Goal: Find specific page/section

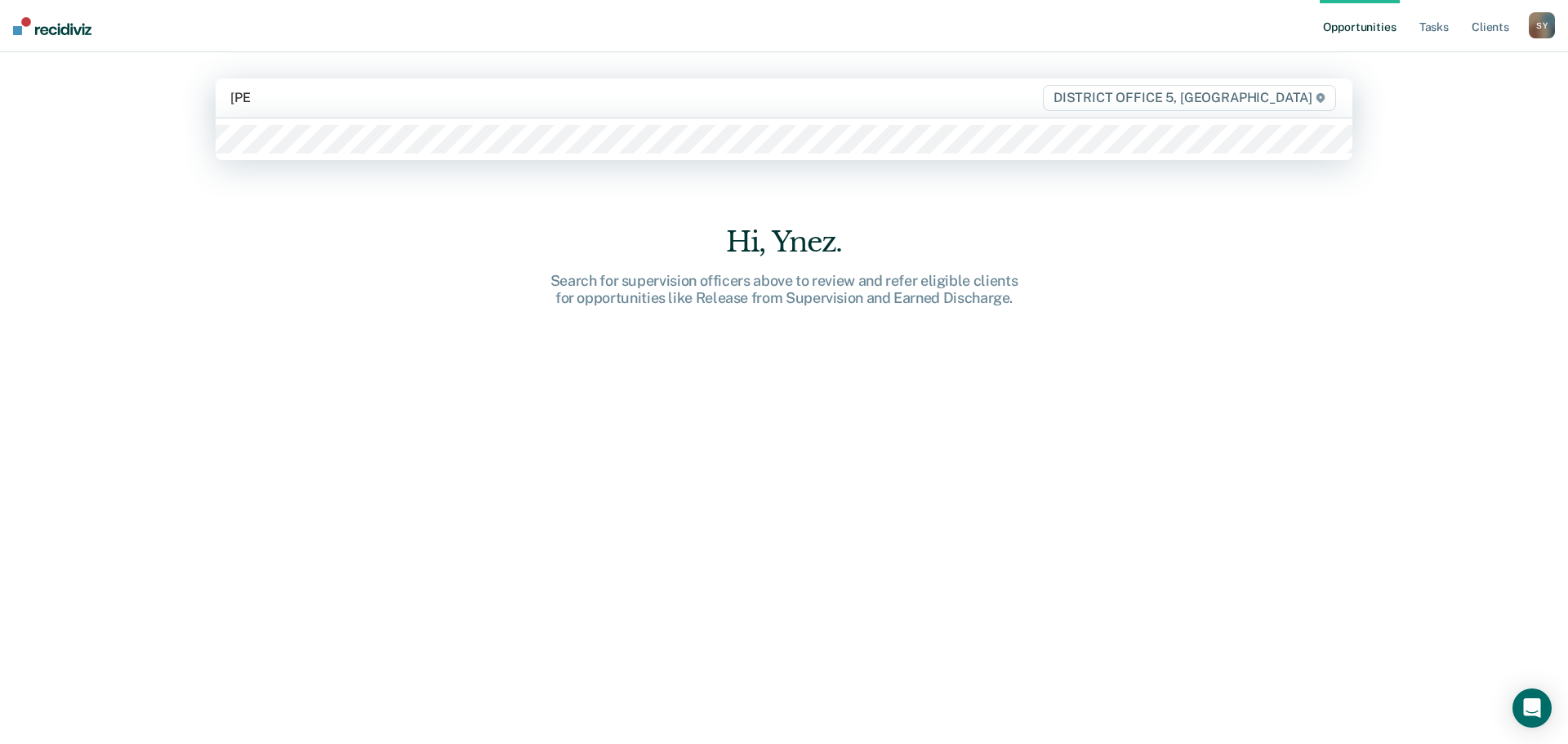
type input "[PERSON_NAME]"
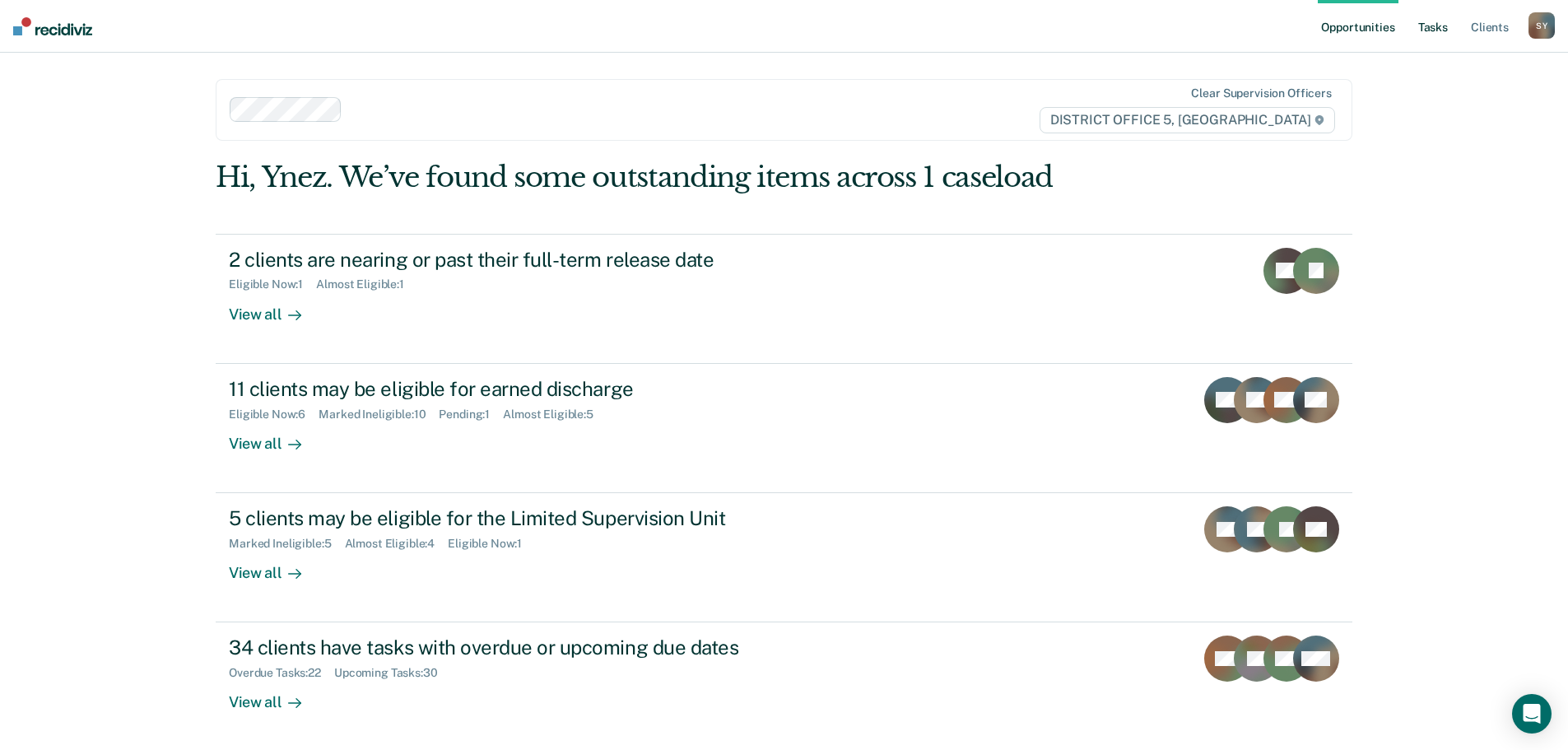
click at [1422, 35] on link "Tasks" at bounding box center [1432, 26] width 36 height 53
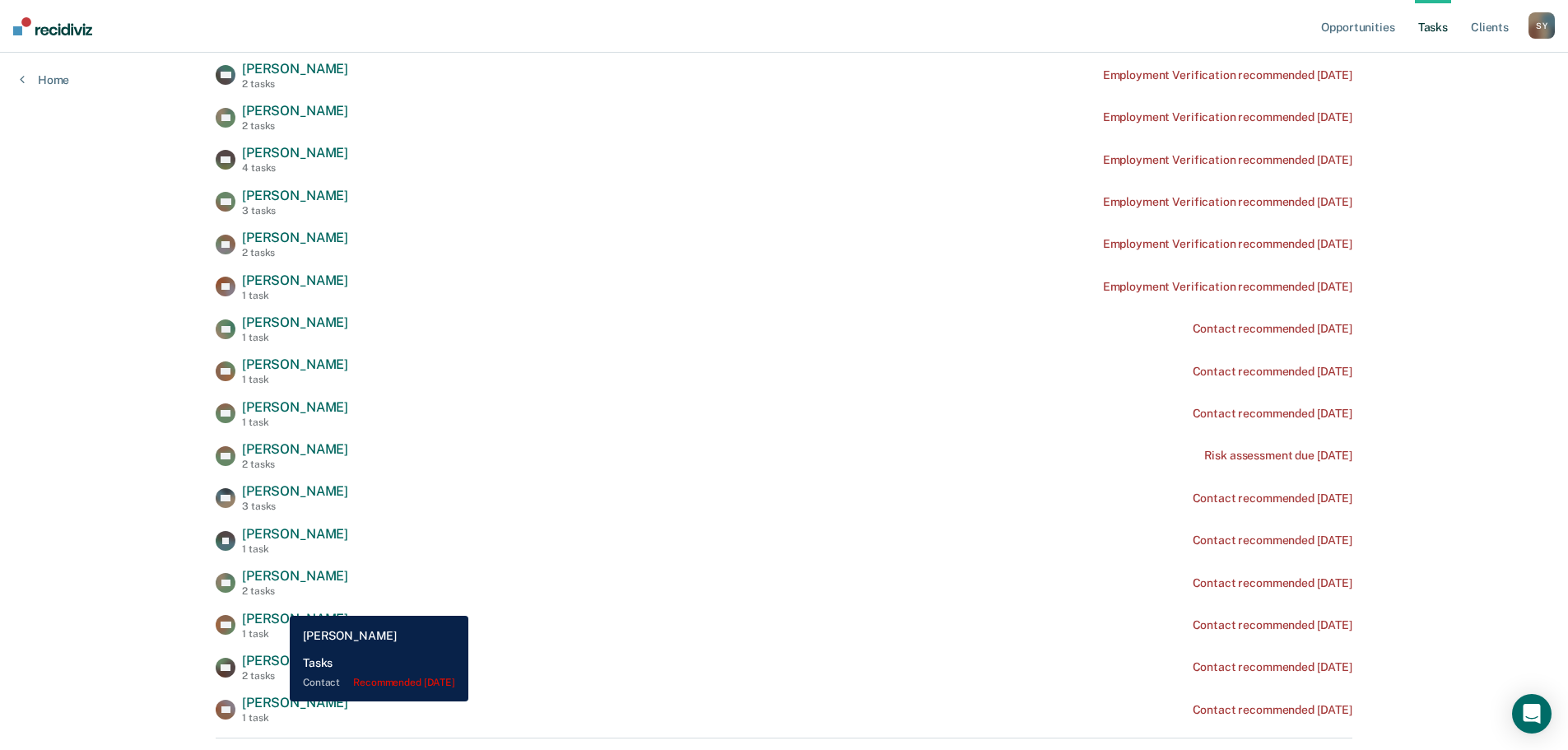
scroll to position [412, 0]
